Goal: Task Accomplishment & Management: Use online tool/utility

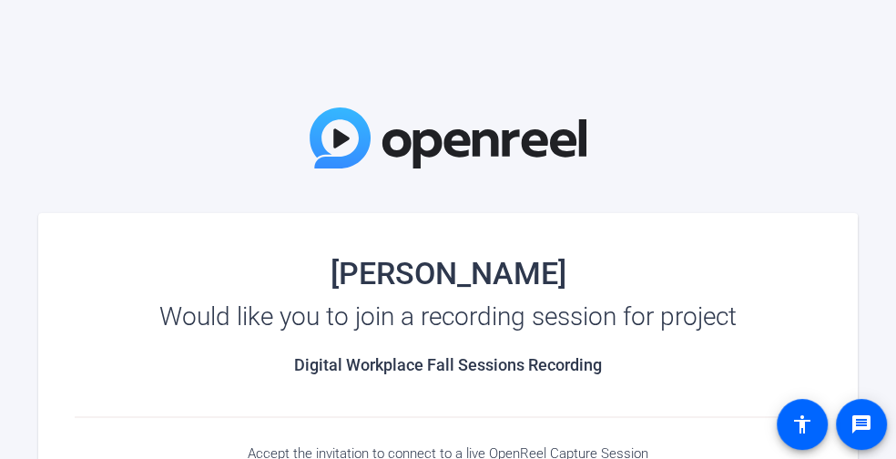
scroll to position [91, 0]
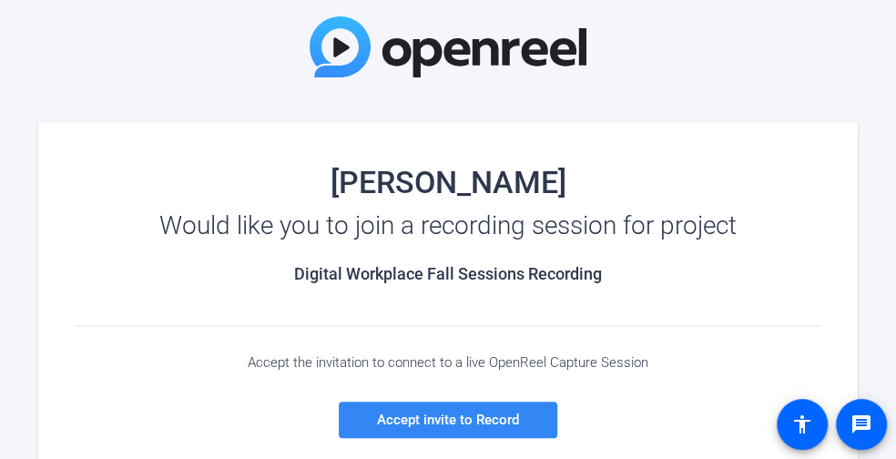
click at [451, 415] on span "Accept invite to Record" at bounding box center [448, 420] width 142 height 16
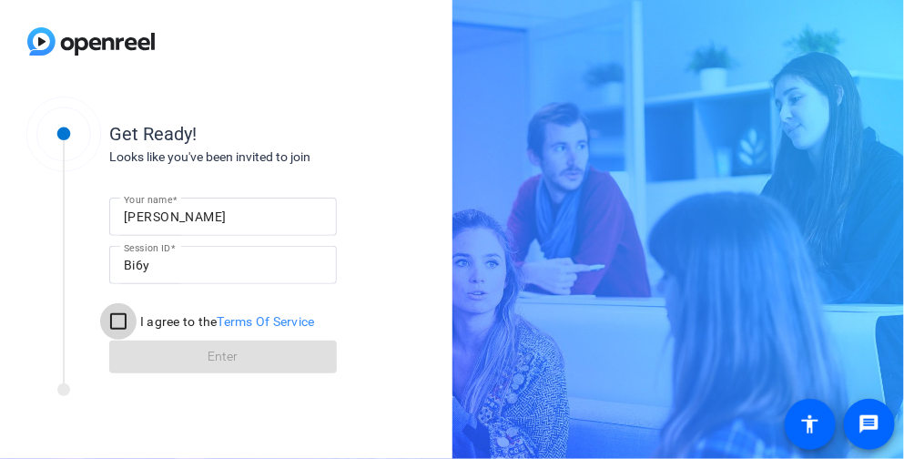
click at [122, 321] on input "I agree to the Terms Of Service" at bounding box center [118, 321] width 36 height 36
checkbox input "true"
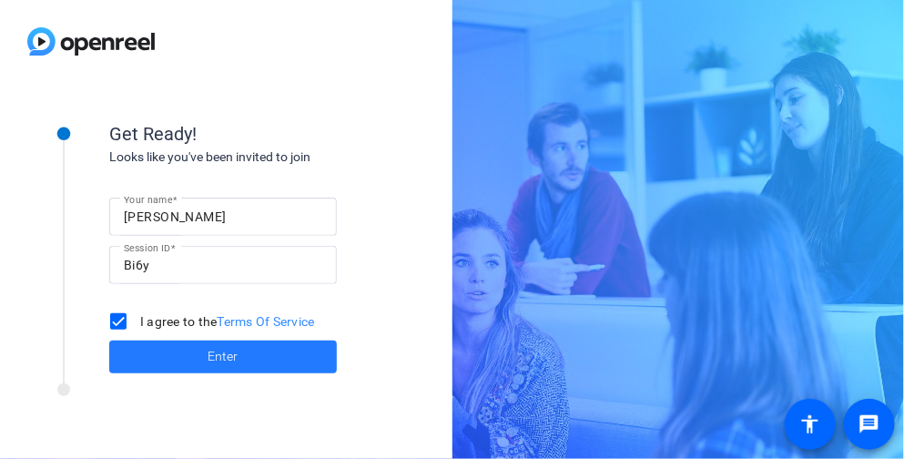
click at [223, 353] on span "Enter" at bounding box center [224, 356] width 30 height 19
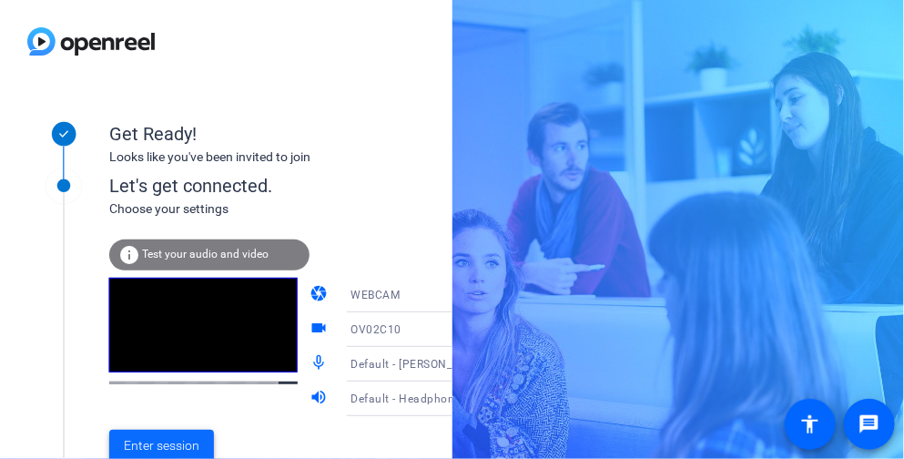
click at [179, 446] on span "Enter session" at bounding box center [162, 445] width 76 height 19
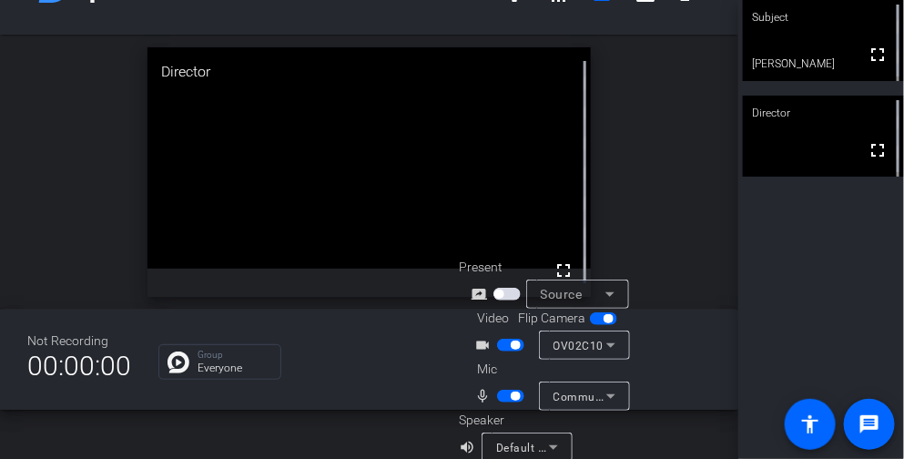
scroll to position [72, 0]
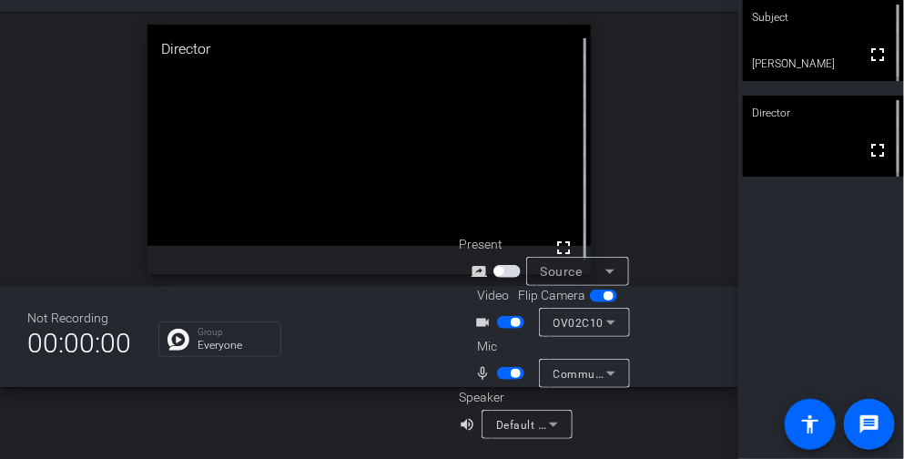
click at [545, 422] on icon at bounding box center [554, 424] width 22 height 22
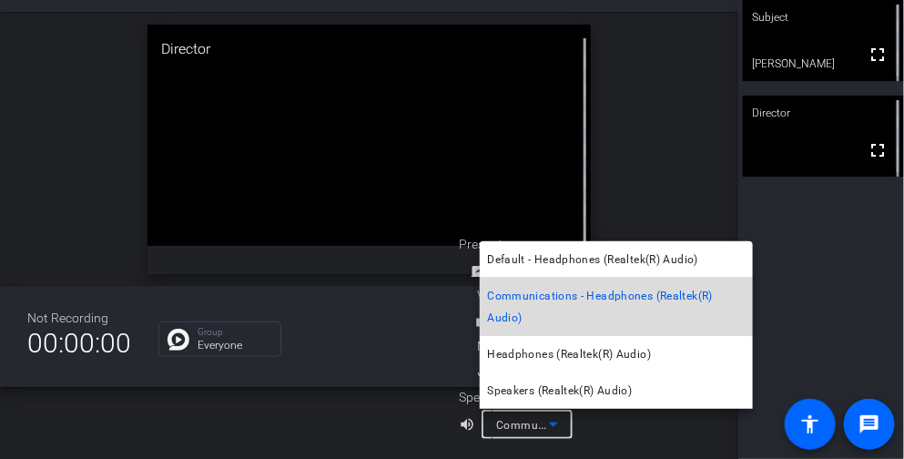
click at [547, 300] on span "Communications - Headphones (Realtek(R) Audio)" at bounding box center [616, 307] width 259 height 44
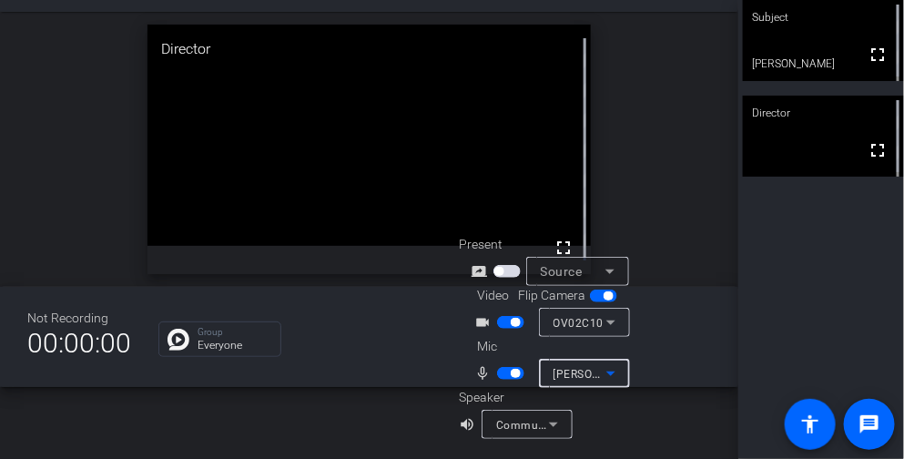
click at [564, 375] on span "[PERSON_NAME] (Realtek(R) Audio)" at bounding box center [648, 373] width 188 height 15
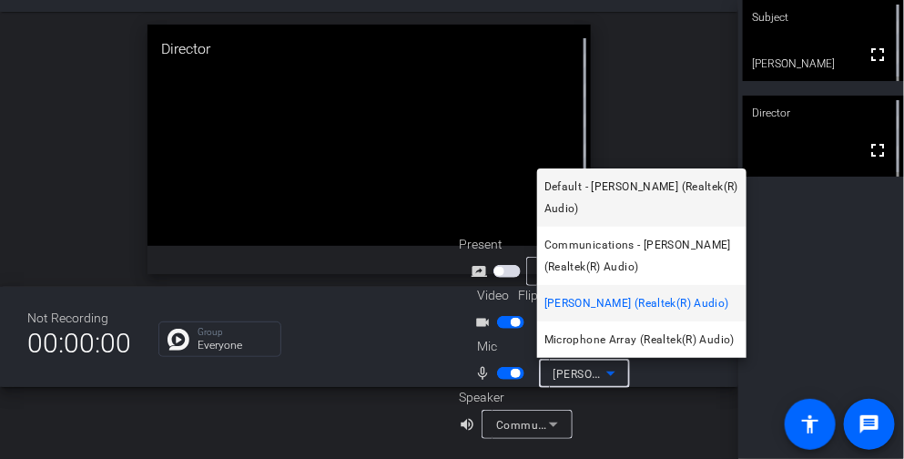
click at [630, 207] on span "Default - [PERSON_NAME] (Realtek(R) Audio)" at bounding box center [641, 198] width 195 height 44
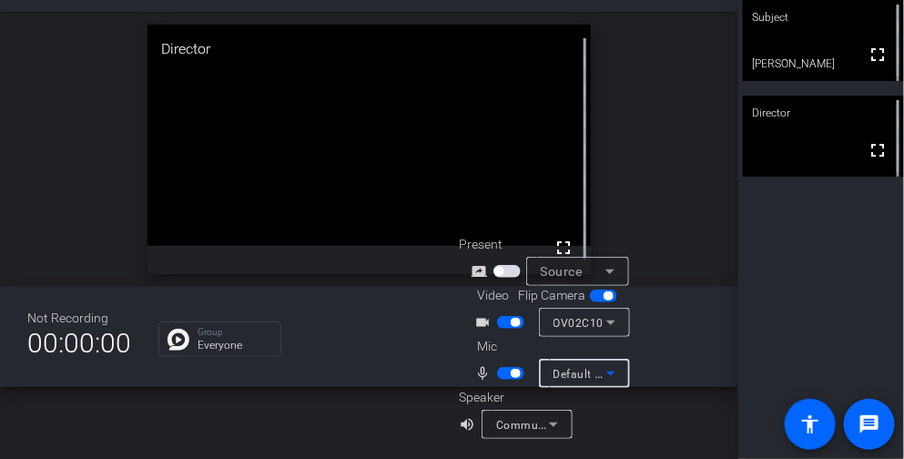
click at [615, 370] on icon at bounding box center [611, 373] width 22 height 22
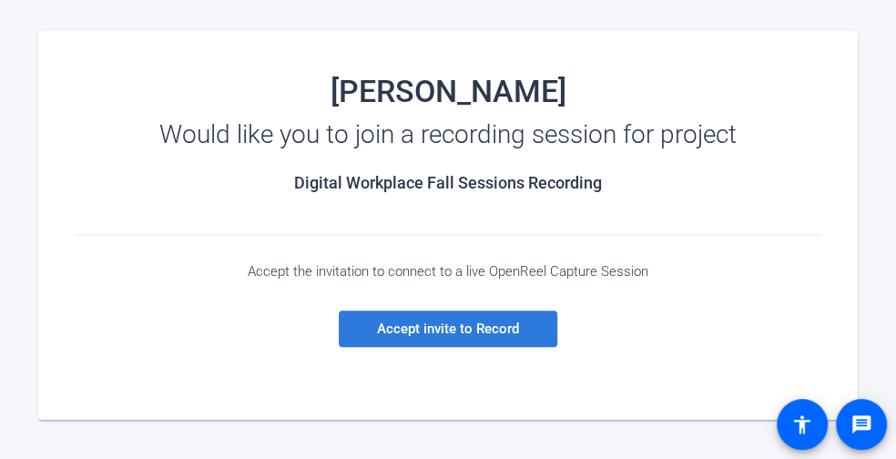
click at [480, 321] on span "Accept invite to Record" at bounding box center [448, 328] width 142 height 16
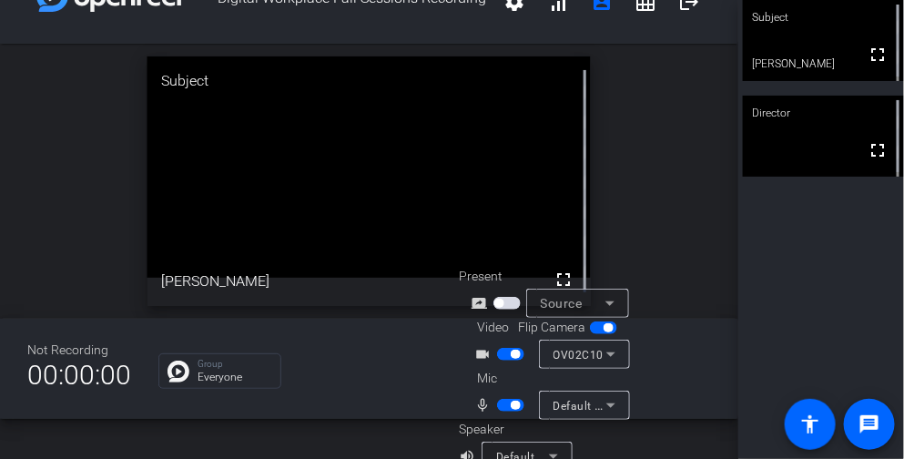
scroll to position [72, 0]
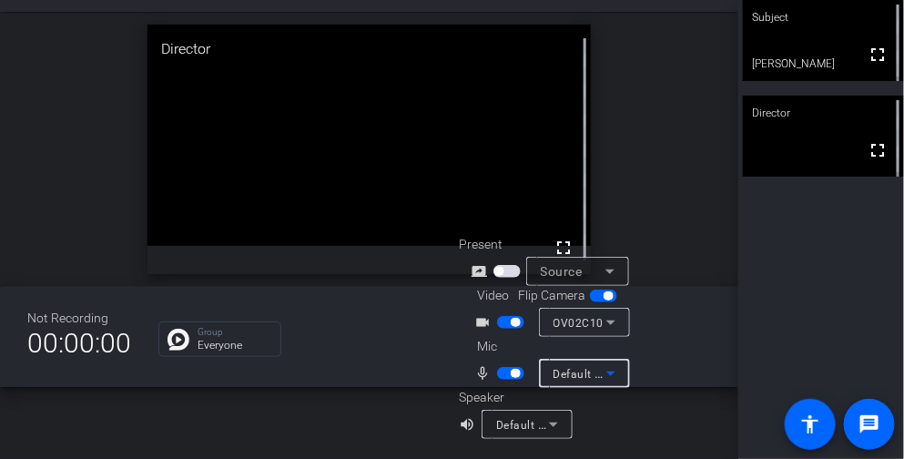
click at [612, 367] on icon at bounding box center [611, 373] width 22 height 22
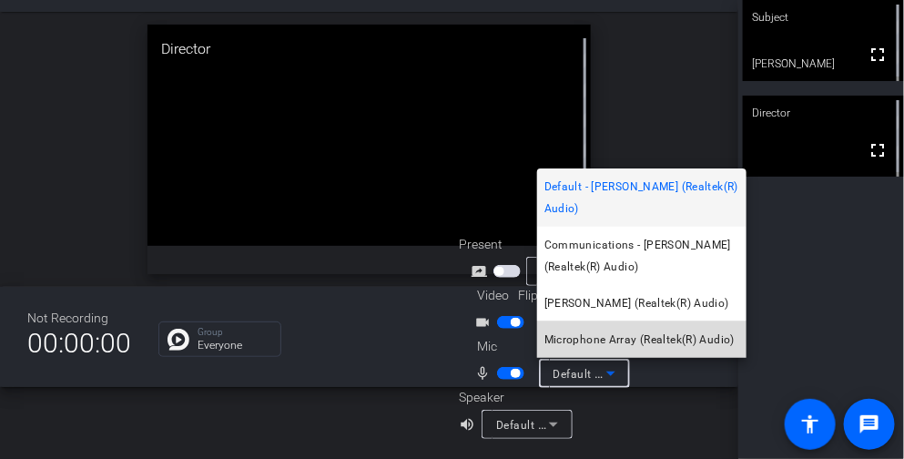
click at [628, 334] on span "Microphone Array (Realtek(R) Audio)" at bounding box center [639, 340] width 190 height 22
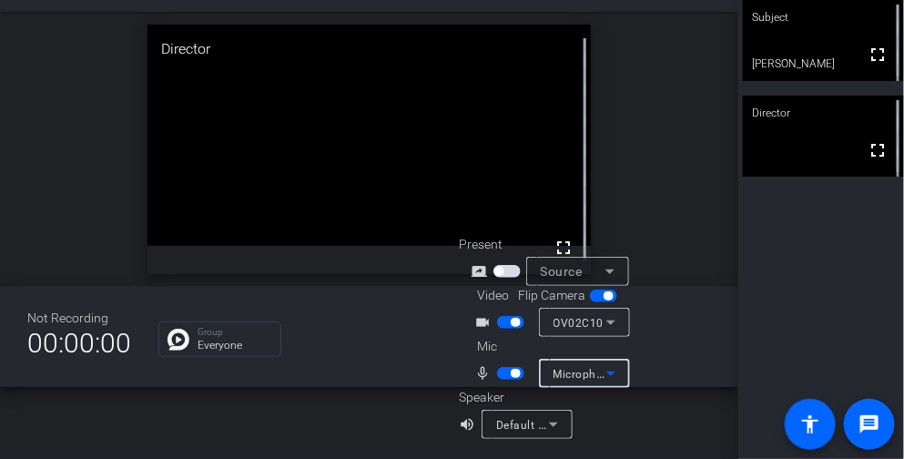
click at [611, 372] on icon at bounding box center [610, 373] width 9 height 5
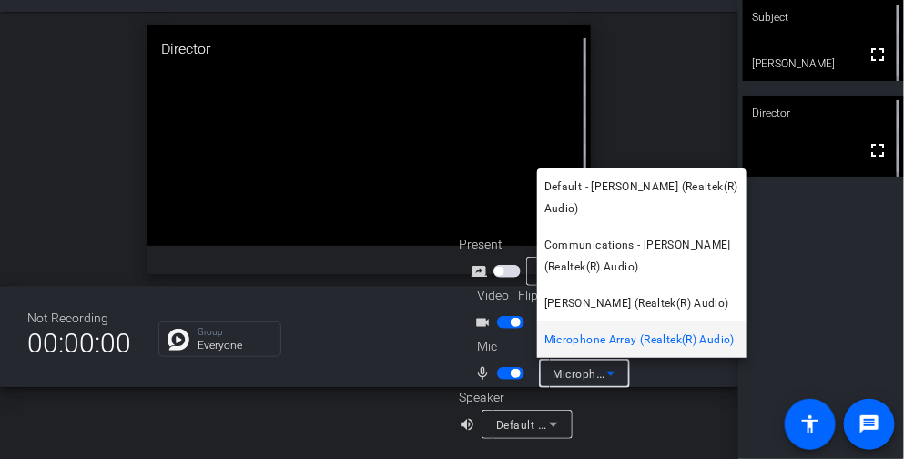
click at [611, 372] on div at bounding box center [452, 229] width 904 height 459
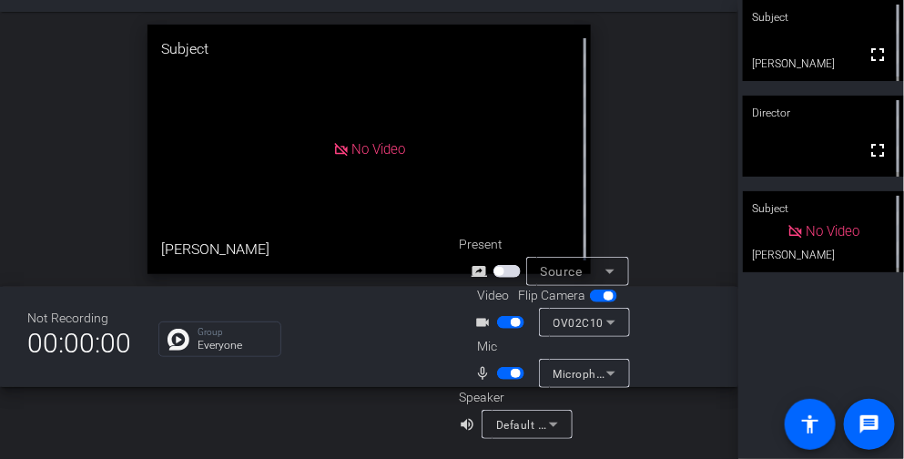
click at [499, 372] on span "button" at bounding box center [510, 373] width 27 height 13
click at [499, 372] on span "button" at bounding box center [502, 373] width 9 height 9
